Goal: Understand process/instructions: Learn how to perform a task or action

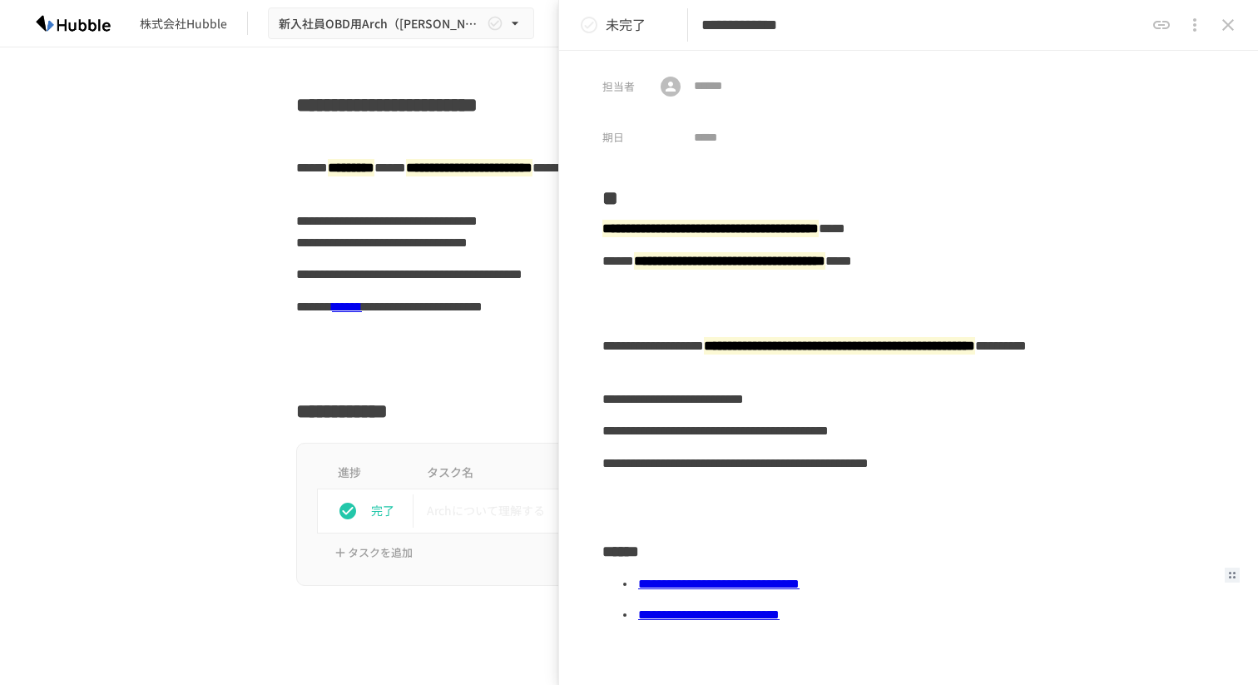
scroll to position [1556, 0]
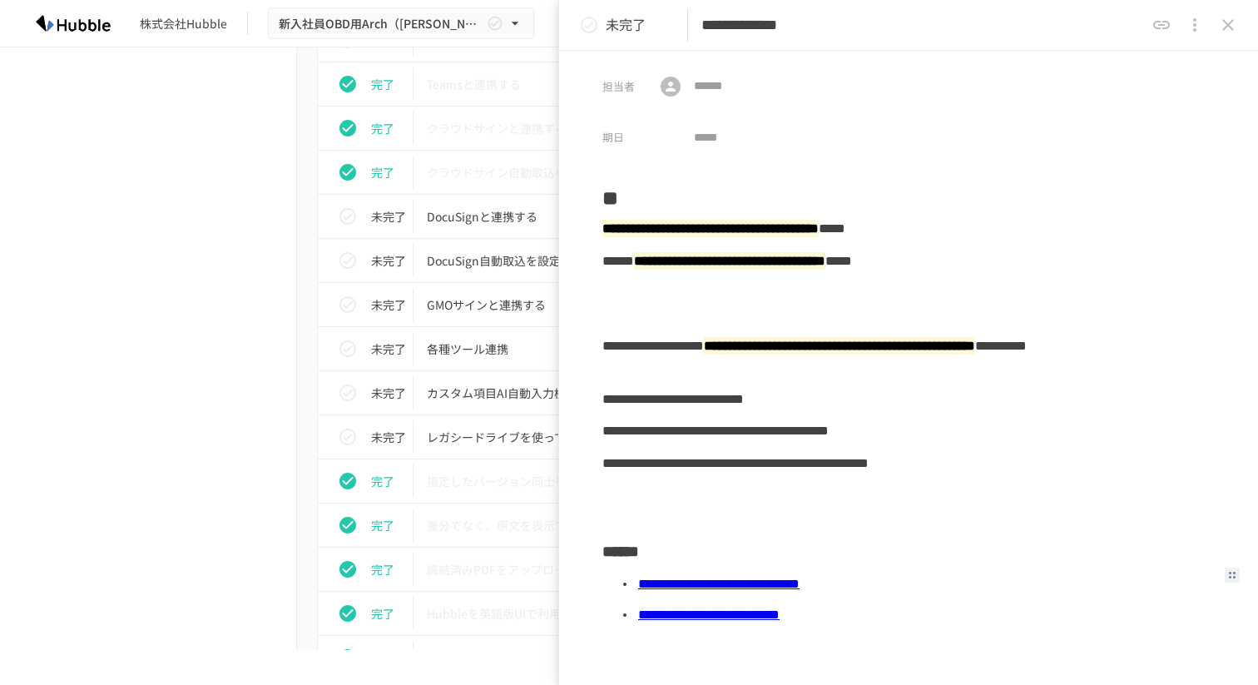
click at [1230, 36] on button "close drawer" at bounding box center [1227, 24] width 33 height 33
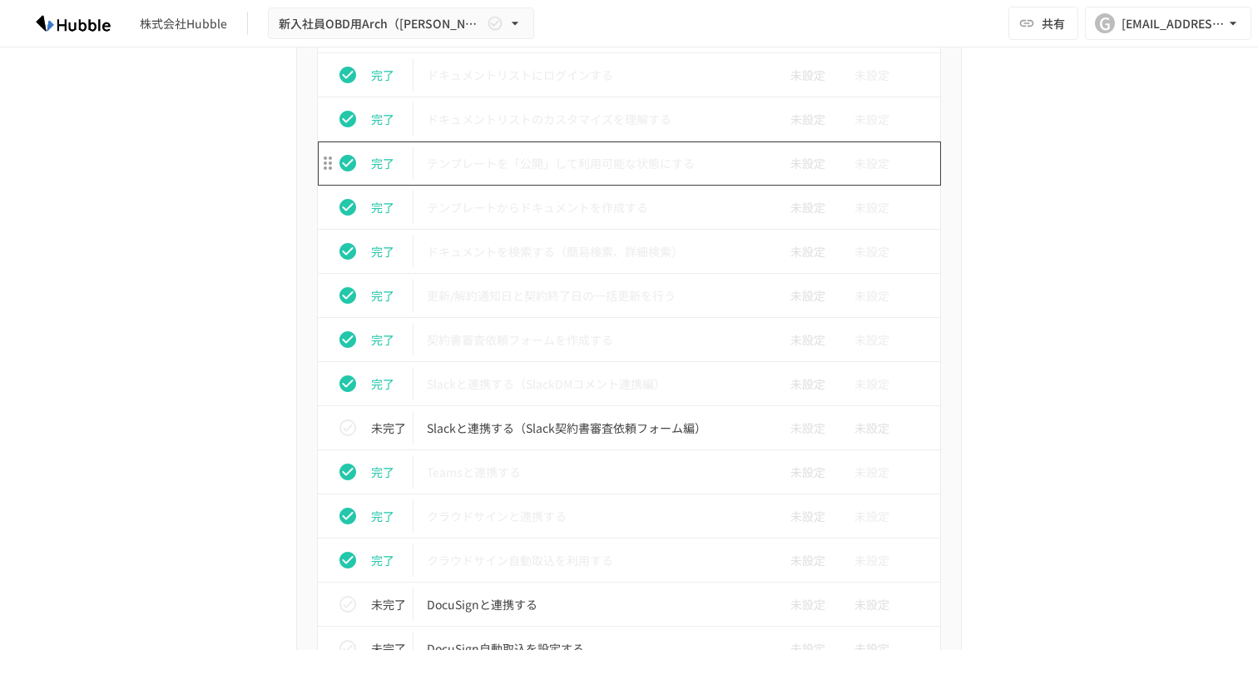
scroll to position [1272, 0]
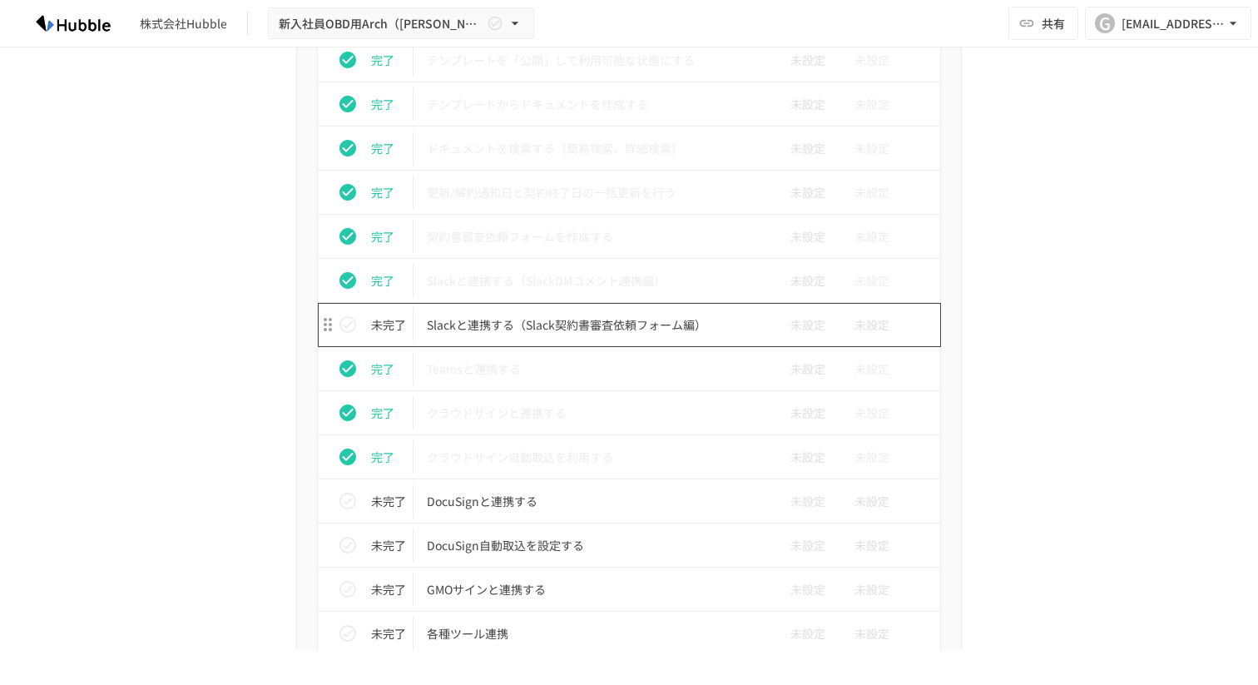
click at [556, 323] on p "Slackと連携する（Slack契約書審査依頼フォーム編）" at bounding box center [594, 324] width 334 height 21
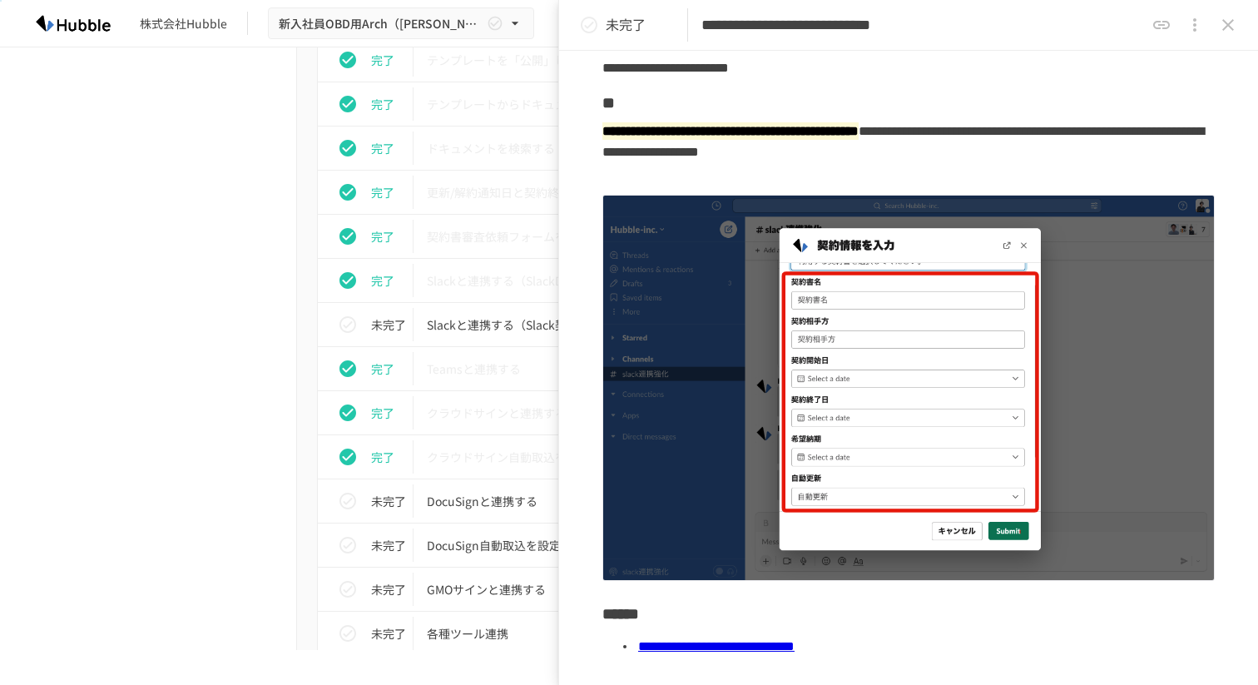
scroll to position [77, 0]
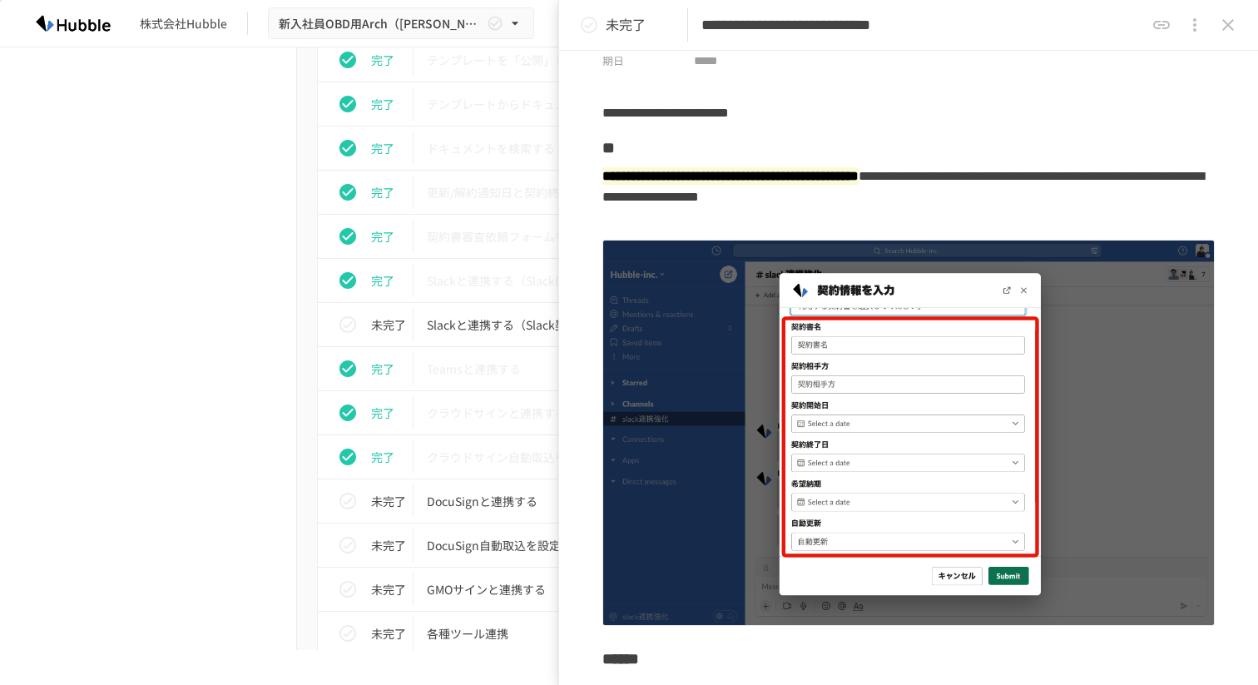
click at [1231, 32] on icon "close drawer" at bounding box center [1228, 25] width 20 height 20
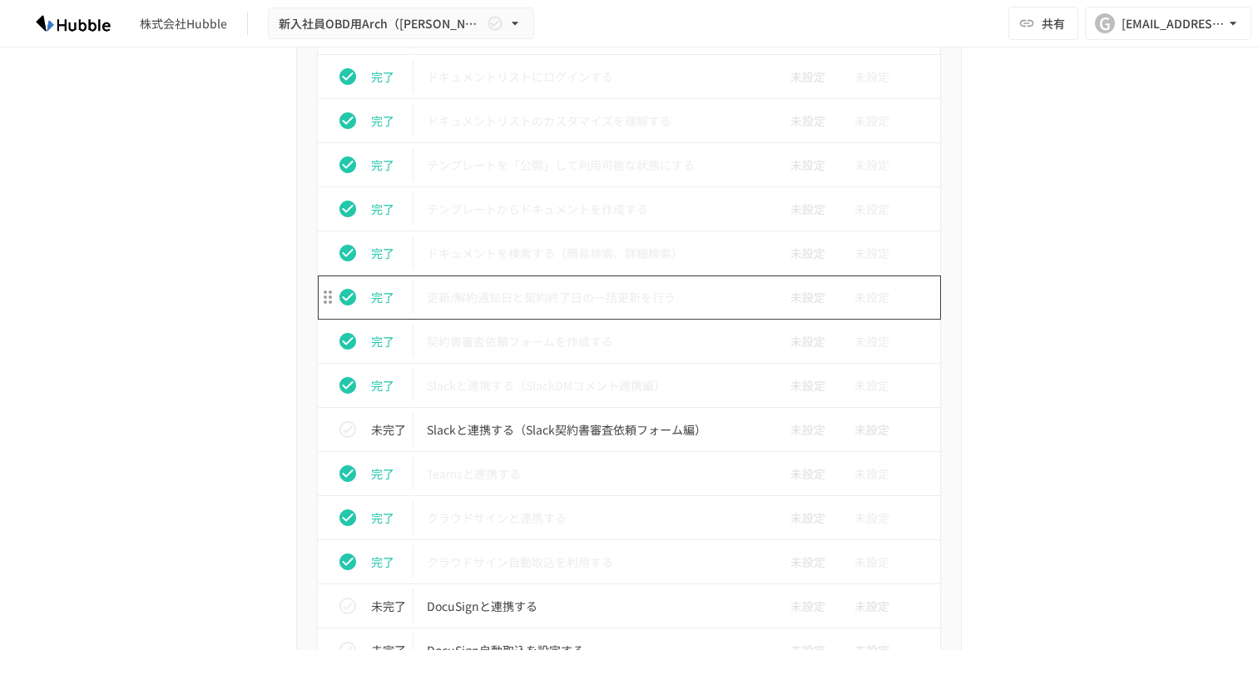
scroll to position [1165, 0]
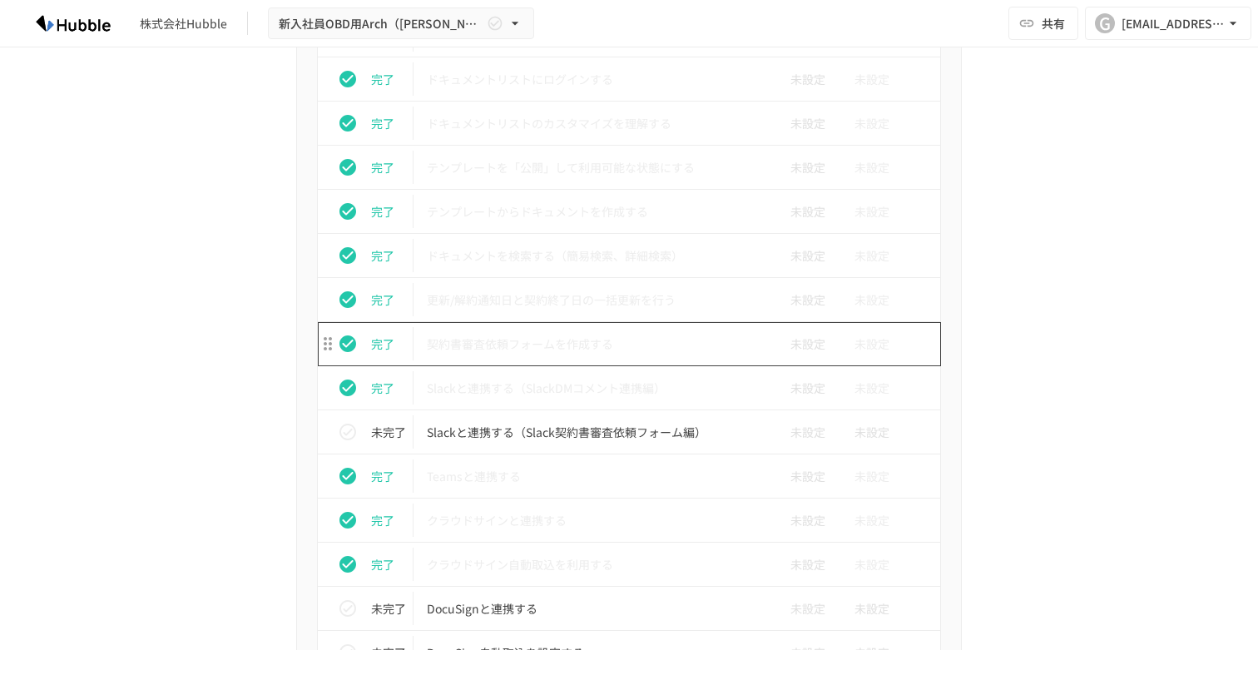
click at [595, 344] on p "契約書審査依頼フォームを作成する" at bounding box center [594, 344] width 334 height 21
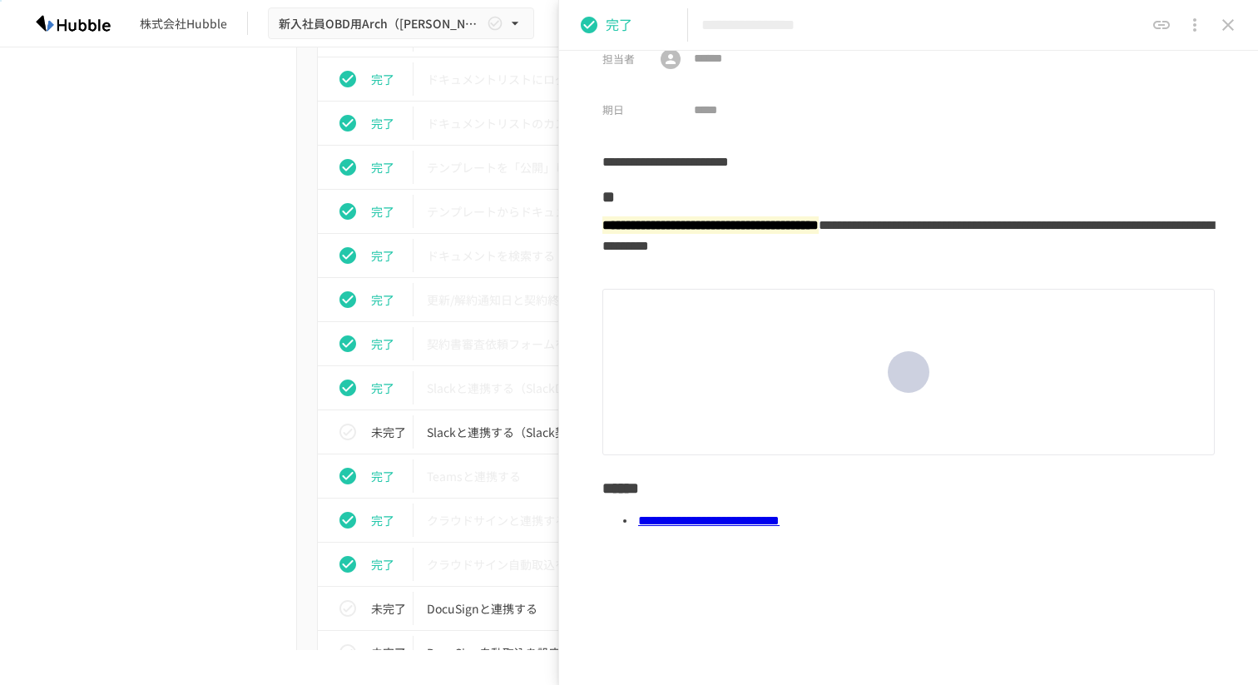
scroll to position [28, 0]
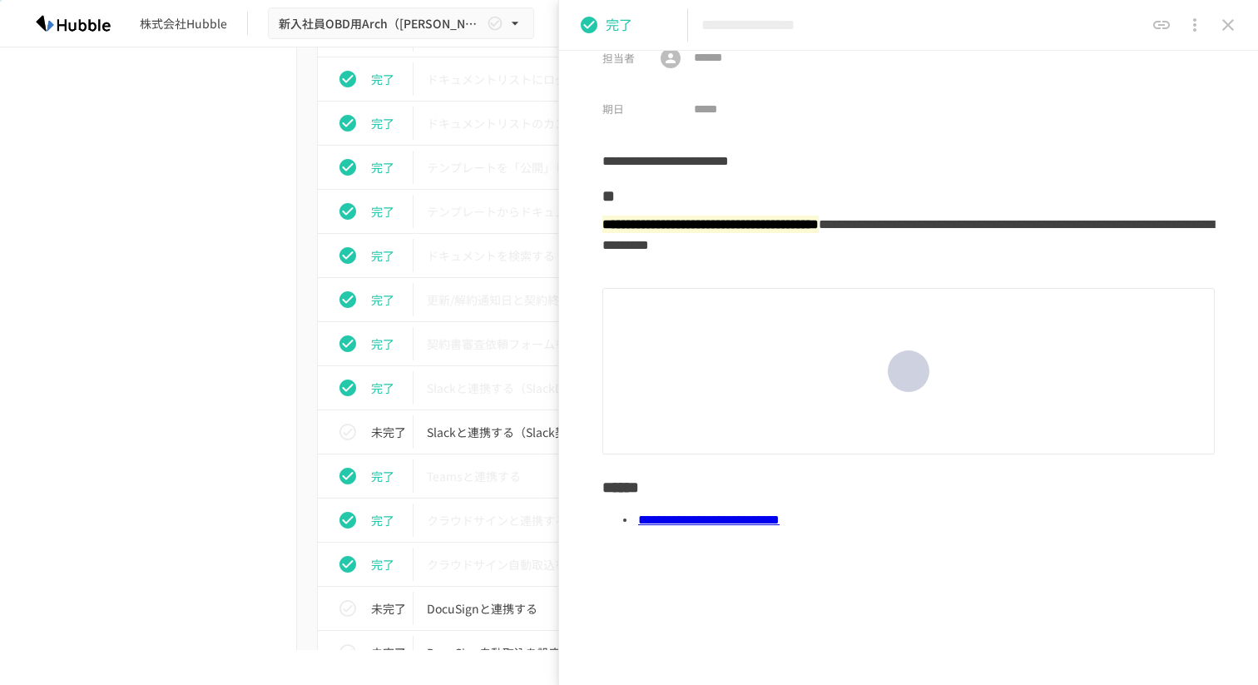
click at [746, 522] on link "**********" at bounding box center [708, 519] width 141 height 12
click at [1229, 20] on icon "close drawer" at bounding box center [1228, 25] width 20 height 20
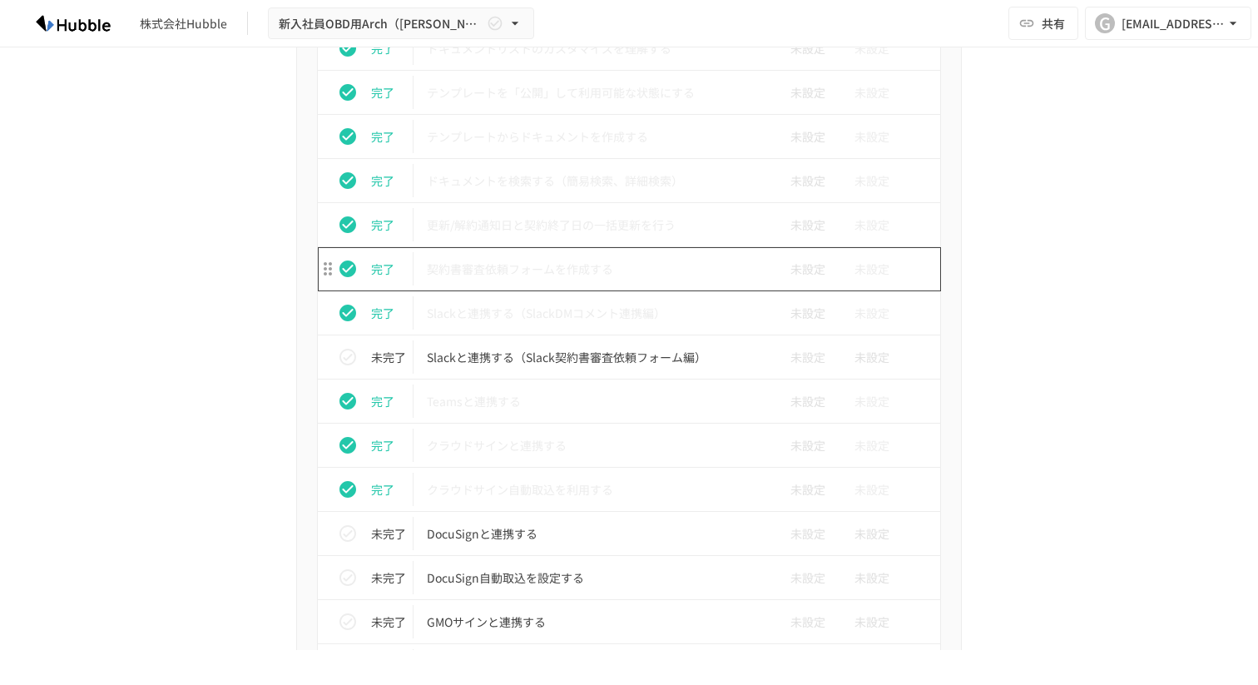
scroll to position [1445, 0]
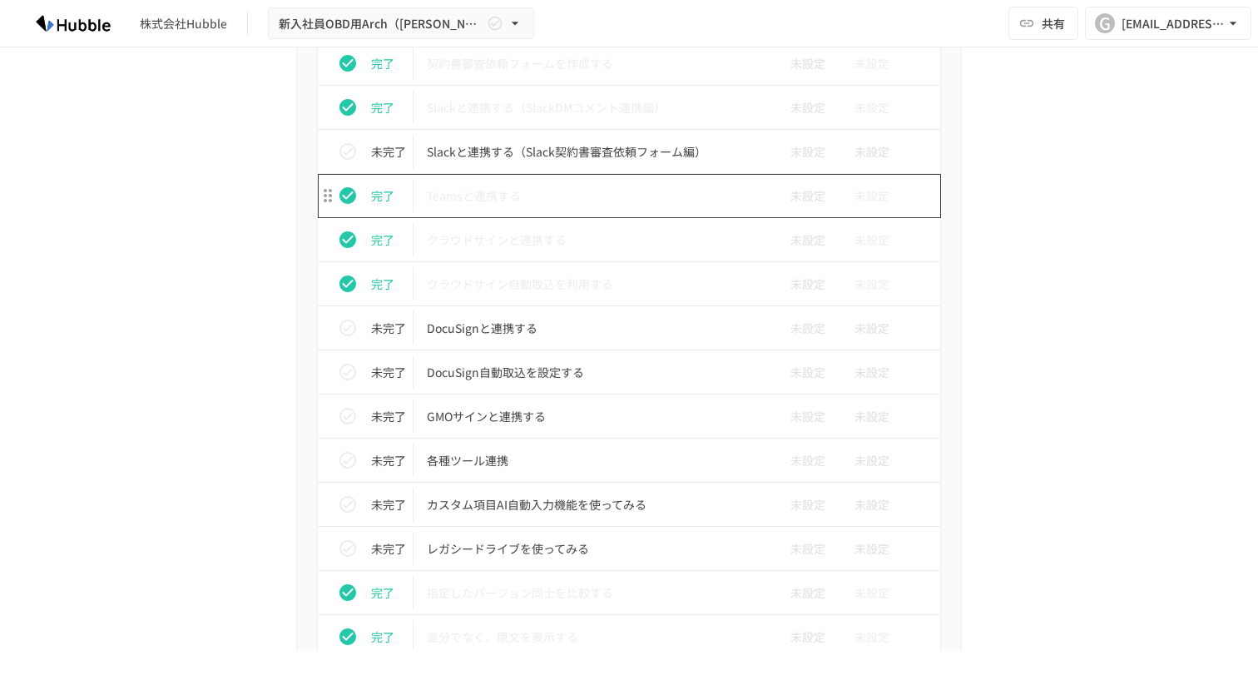
click at [522, 180] on td "Teamsと連携する" at bounding box center [593, 196] width 361 height 44
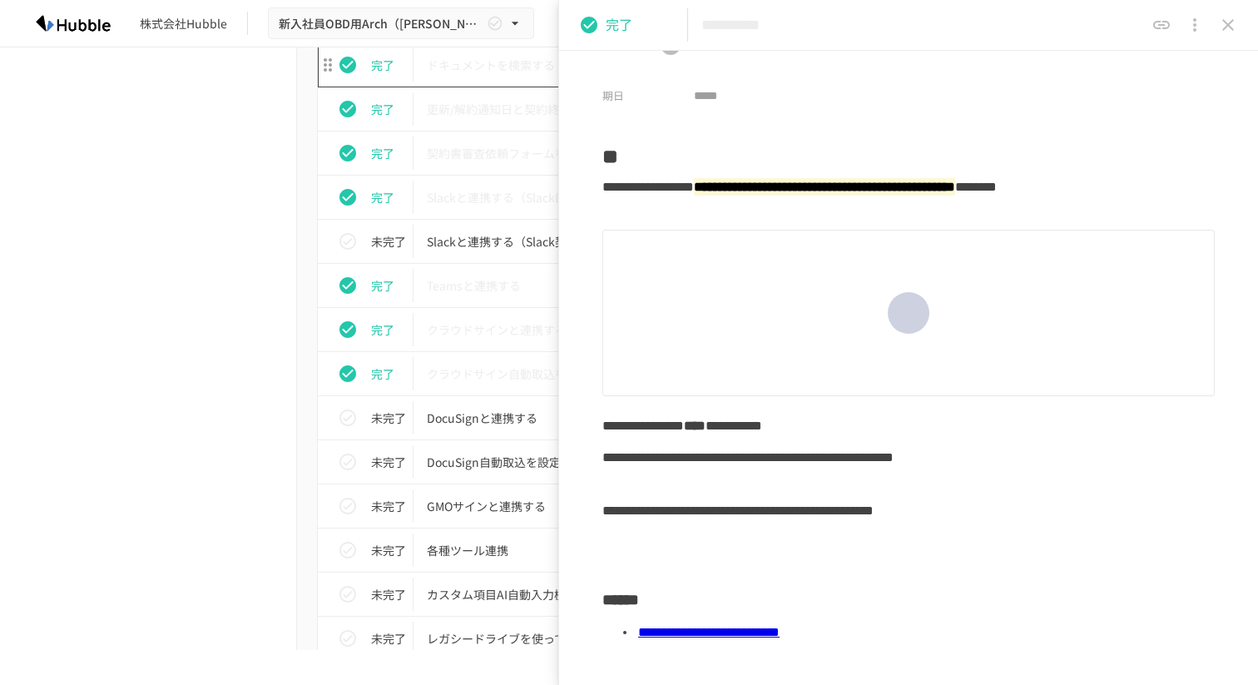
scroll to position [1475, 0]
